Goal: Task Accomplishment & Management: Use online tool/utility

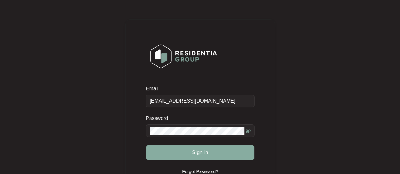
click at [206, 149] on span "Sign in" at bounding box center [200, 153] width 16 height 8
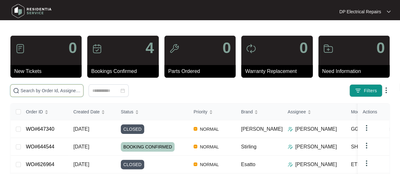
click at [52, 91] on input "text" at bounding box center [51, 90] width 60 height 7
paste input "648958"
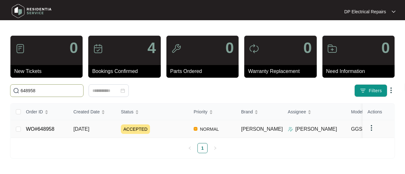
type input "648958"
click at [51, 127] on link "WO#648958" at bounding box center [40, 129] width 28 height 5
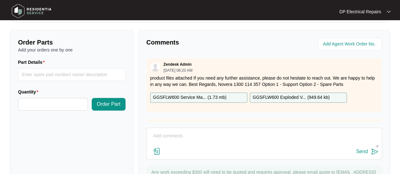
scroll to position [250, 0]
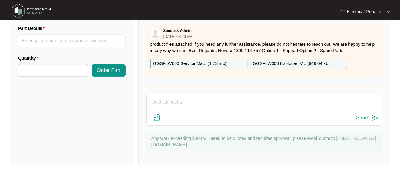
click at [178, 100] on textarea at bounding box center [264, 105] width 229 height 16
type textarea "P"
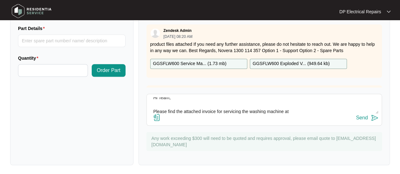
paste textarea "[STREET_ADDRESS]"
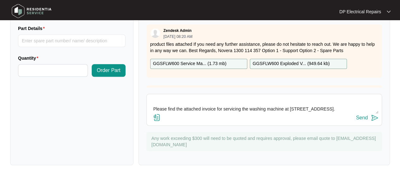
scroll to position [25, 0]
click at [209, 112] on textarea "Hi Team, Please find the attached invoice for servicing the washing machine at …" at bounding box center [264, 105] width 229 height 16
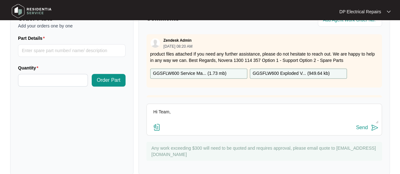
scroll to position [250, 0]
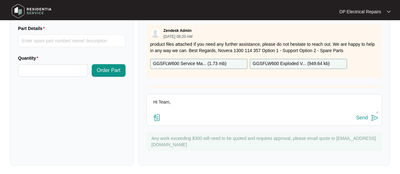
type textarea "Hi Team, Please find the attached invoice for servicing the washing machine at …"
click at [157, 120] on img at bounding box center [157, 118] width 8 height 8
click at [0, 0] on input "file" at bounding box center [0, 0] width 0 height 0
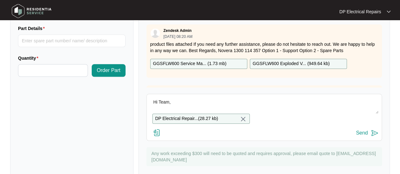
click at [376, 137] on img at bounding box center [375, 133] width 8 height 8
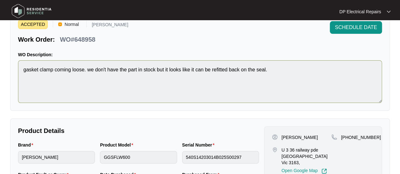
scroll to position [0, 0]
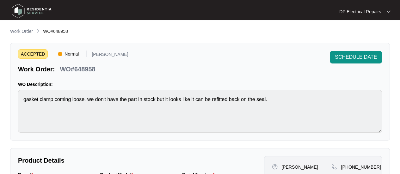
click at [116, 55] on div "ACCEPTED Normal [PERSON_NAME] Work Order: WO#648958 SCHEDULE DATE" at bounding box center [200, 62] width 364 height 23
click at [93, 55] on p "[PERSON_NAME]" at bounding box center [110, 55] width 36 height 7
click at [46, 29] on span "WO#648958" at bounding box center [55, 31] width 25 height 5
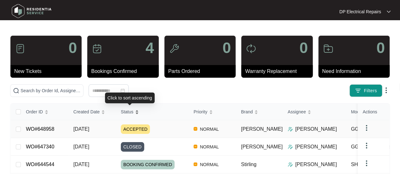
scroll to position [32, 0]
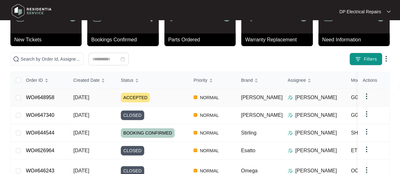
click at [41, 99] on link "WO#648958" at bounding box center [40, 97] width 28 height 5
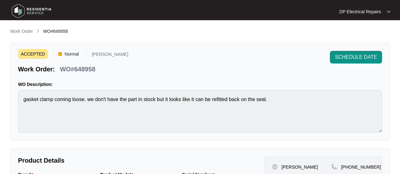
click at [65, 55] on span "Normal" at bounding box center [71, 53] width 19 height 9
click at [46, 54] on div "ACCEPTED Normal [PERSON_NAME]" at bounding box center [73, 55] width 110 height 8
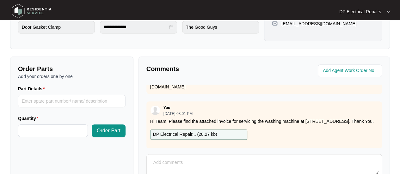
scroll to position [144, 0]
drag, startPoint x: 225, startPoint y: 115, endPoint x: 142, endPoint y: 101, distance: 83.4
click at [145, 107] on div "Comments Zendesk Admin [DATE] 08:20 AM product files attached If you need any f…" at bounding box center [264, 141] width 251 height 169
copy p "Hi Team, Please find the attached invoice for servicing the washing machine at …"
